Goal: Find specific page/section: Find specific page/section

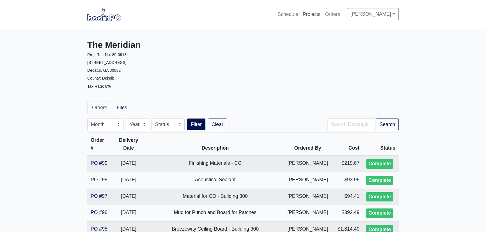
click at [304, 13] on link "Projects" at bounding box center [311, 14] width 22 height 12
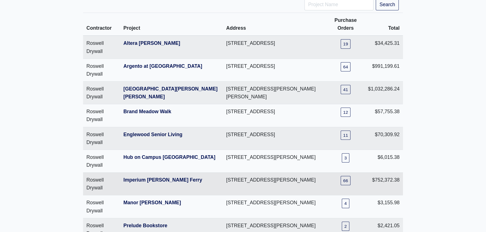
scroll to position [51, 0]
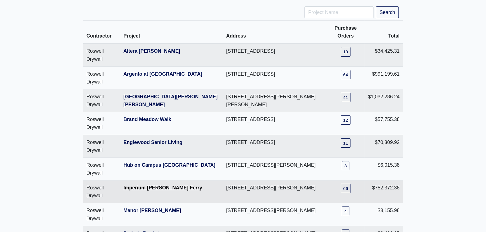
click at [163, 185] on link "Imperium McGinnis Ferry" at bounding box center [162, 188] width 79 height 6
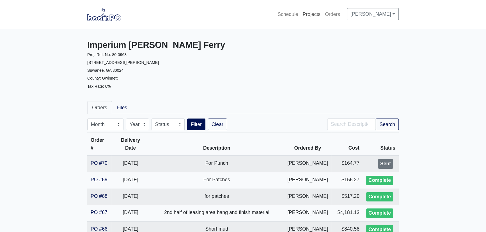
click at [311, 15] on link "Projects" at bounding box center [311, 14] width 22 height 12
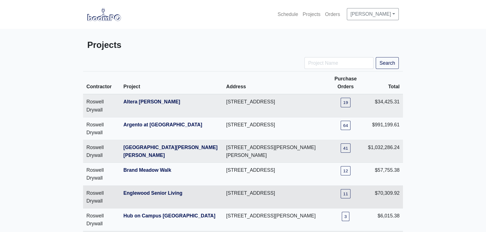
click at [151, 189] on th "Englewood Senior Living" at bounding box center [171, 197] width 103 height 23
click at [154, 193] on link "Englewood Senior Living" at bounding box center [152, 193] width 59 height 6
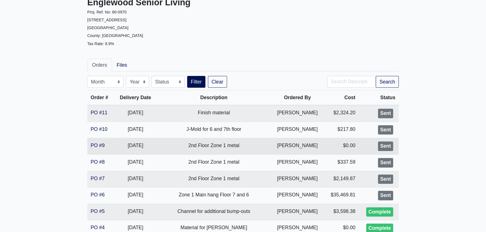
scroll to position [51, 0]
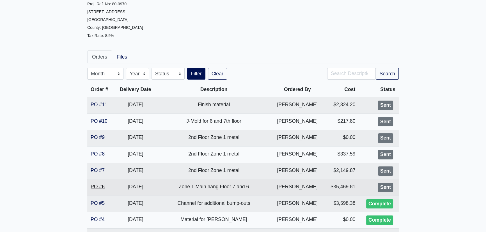
click at [101, 185] on link "PO #6" at bounding box center [98, 187] width 14 height 6
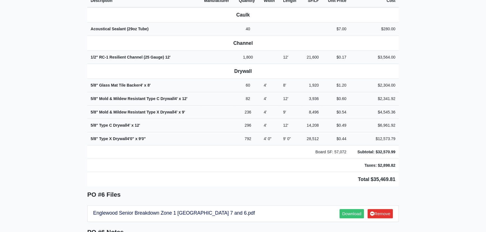
scroll to position [280, 0]
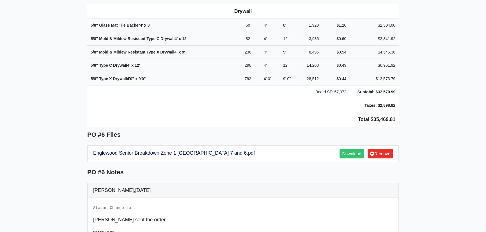
drag, startPoint x: 272, startPoint y: 140, endPoint x: 230, endPoint y: 130, distance: 43.5
click at [230, 131] on h5 "PO #6 Files" at bounding box center [242, 134] width 311 height 7
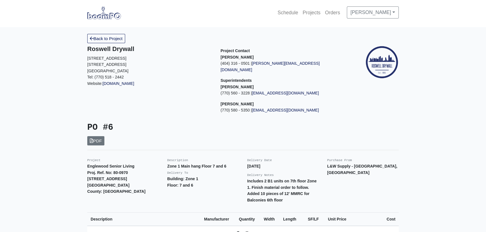
scroll to position [0, 0]
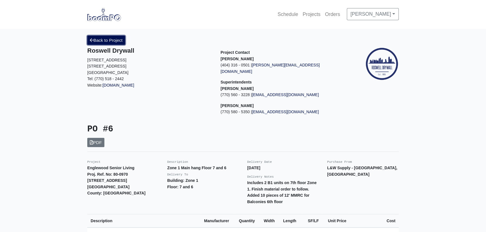
click at [110, 40] on link "Back to Project" at bounding box center [106, 40] width 38 height 9
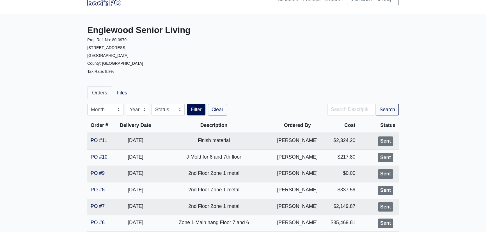
scroll to position [14, 0]
click at [262, 91] on ul "Orders Files" at bounding box center [242, 93] width 311 height 13
